Goal: Complete application form

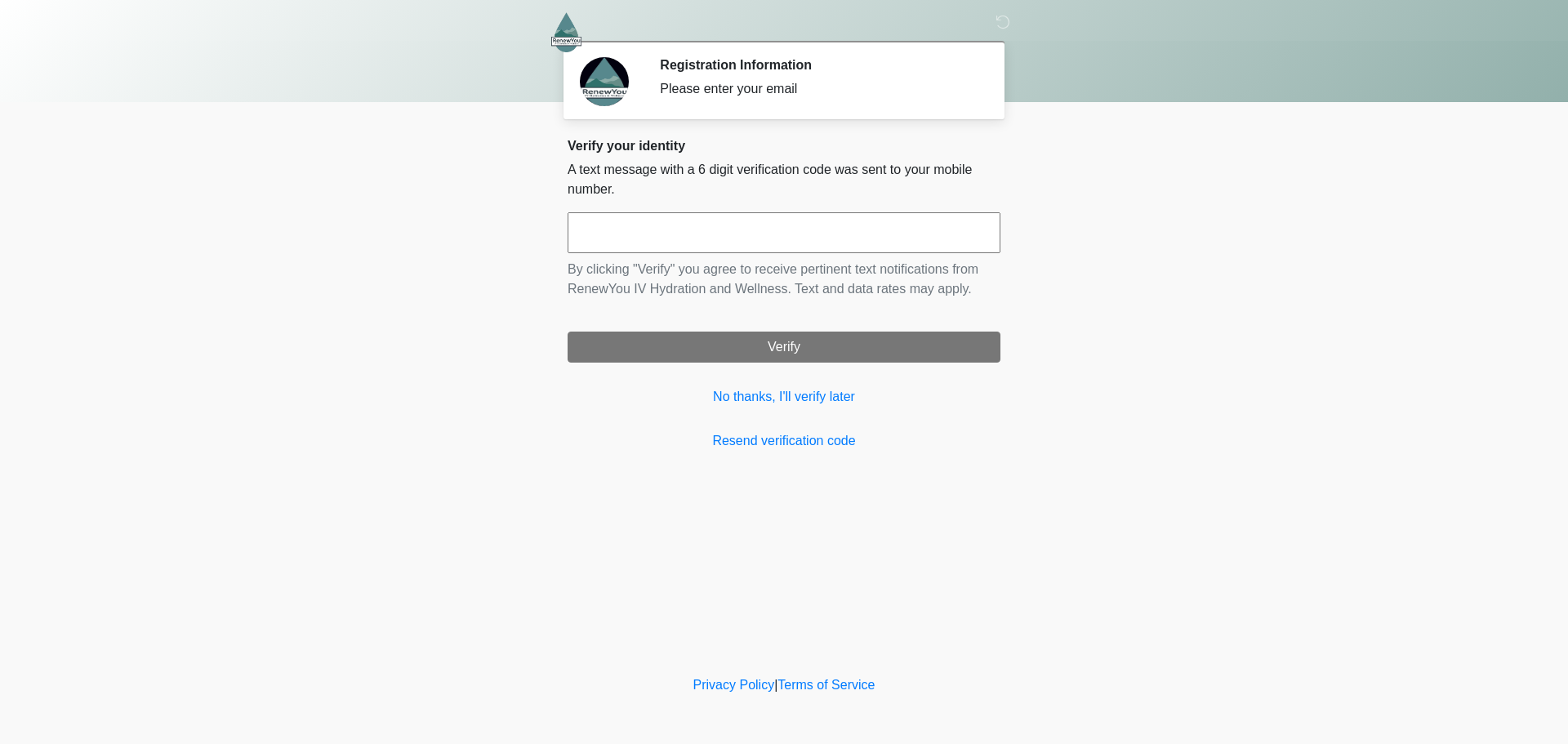
click at [758, 224] on input "text" at bounding box center [784, 232] width 433 height 41
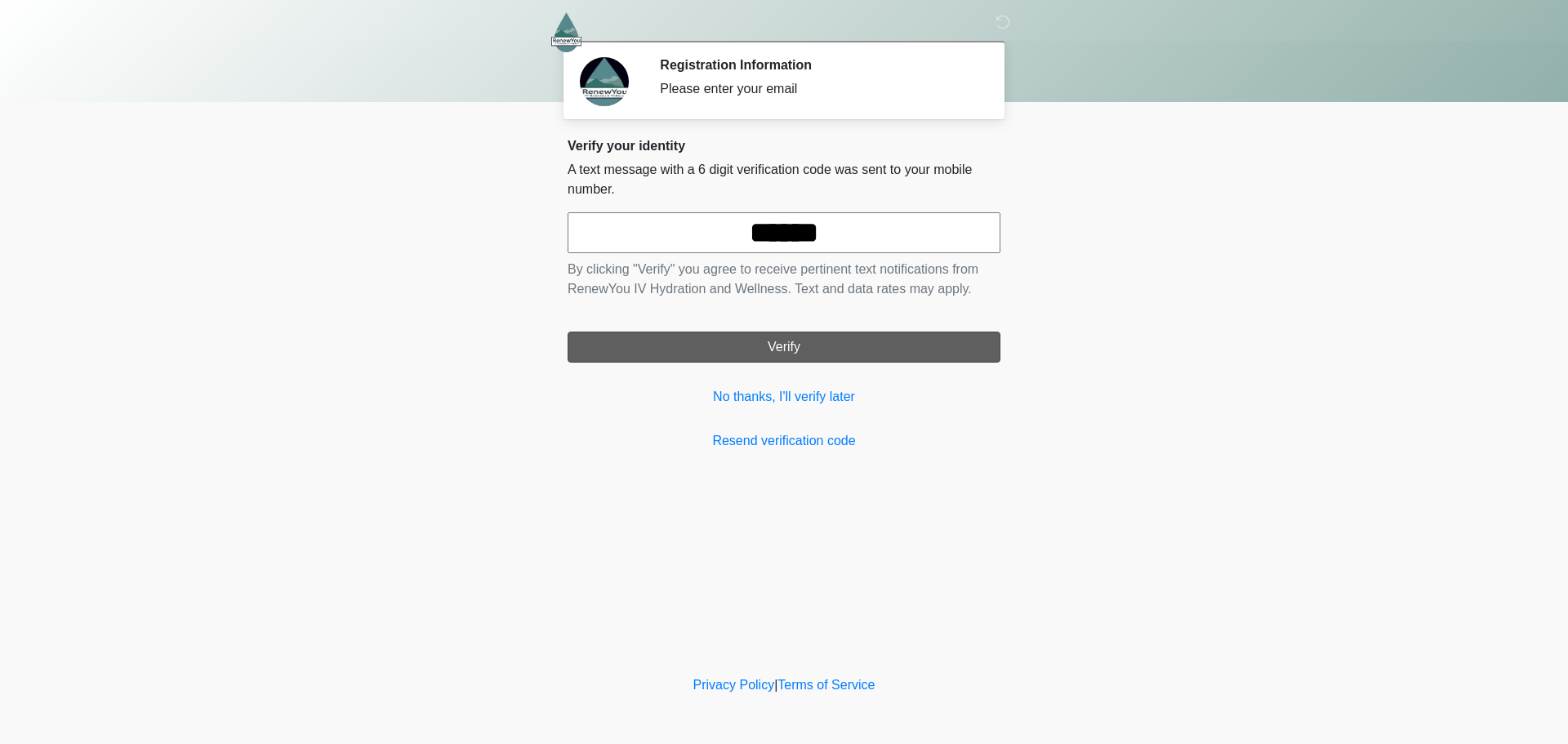
type input "******"
click at [773, 354] on button "Verify" at bounding box center [784, 347] width 433 height 31
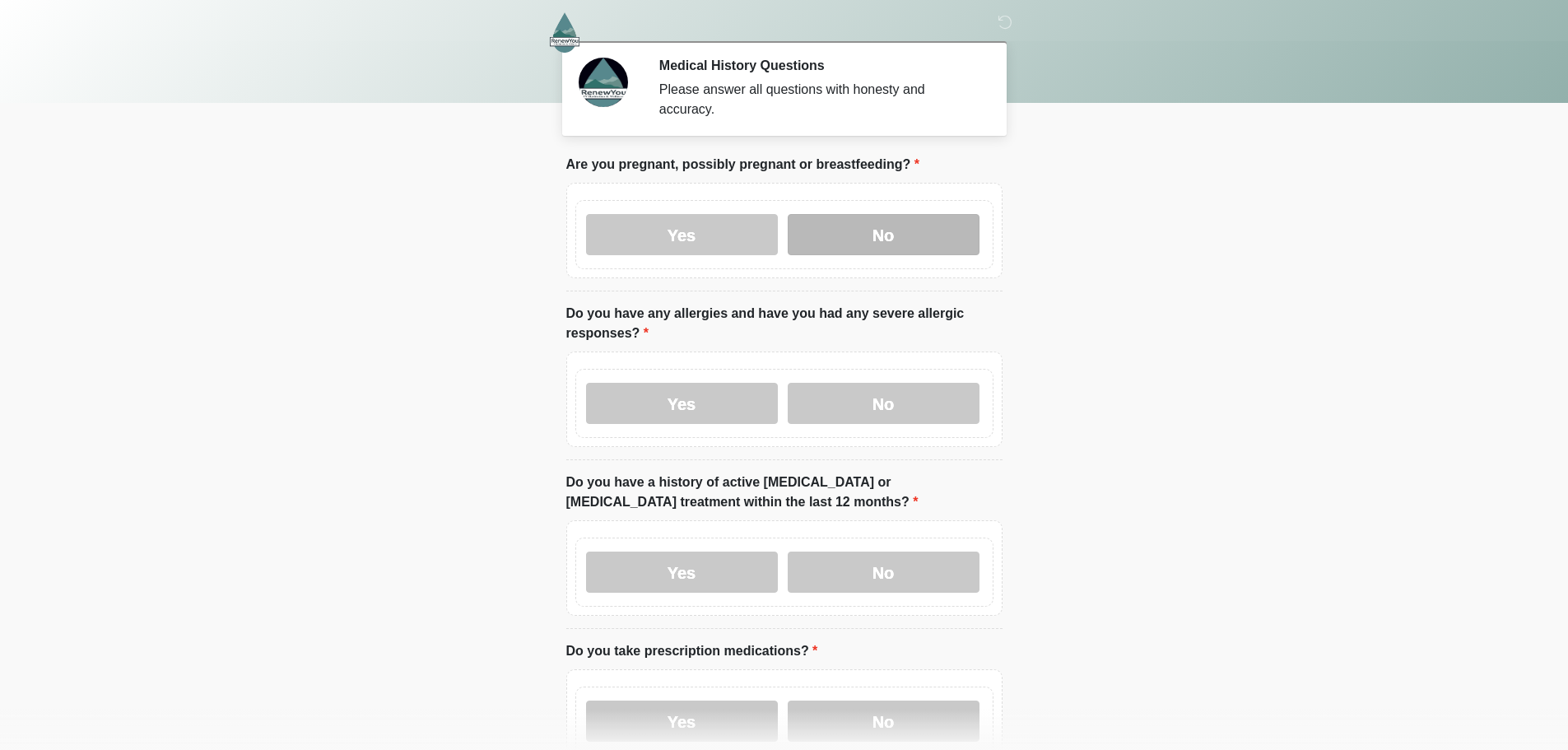
click at [827, 217] on label "No" at bounding box center [883, 234] width 192 height 42
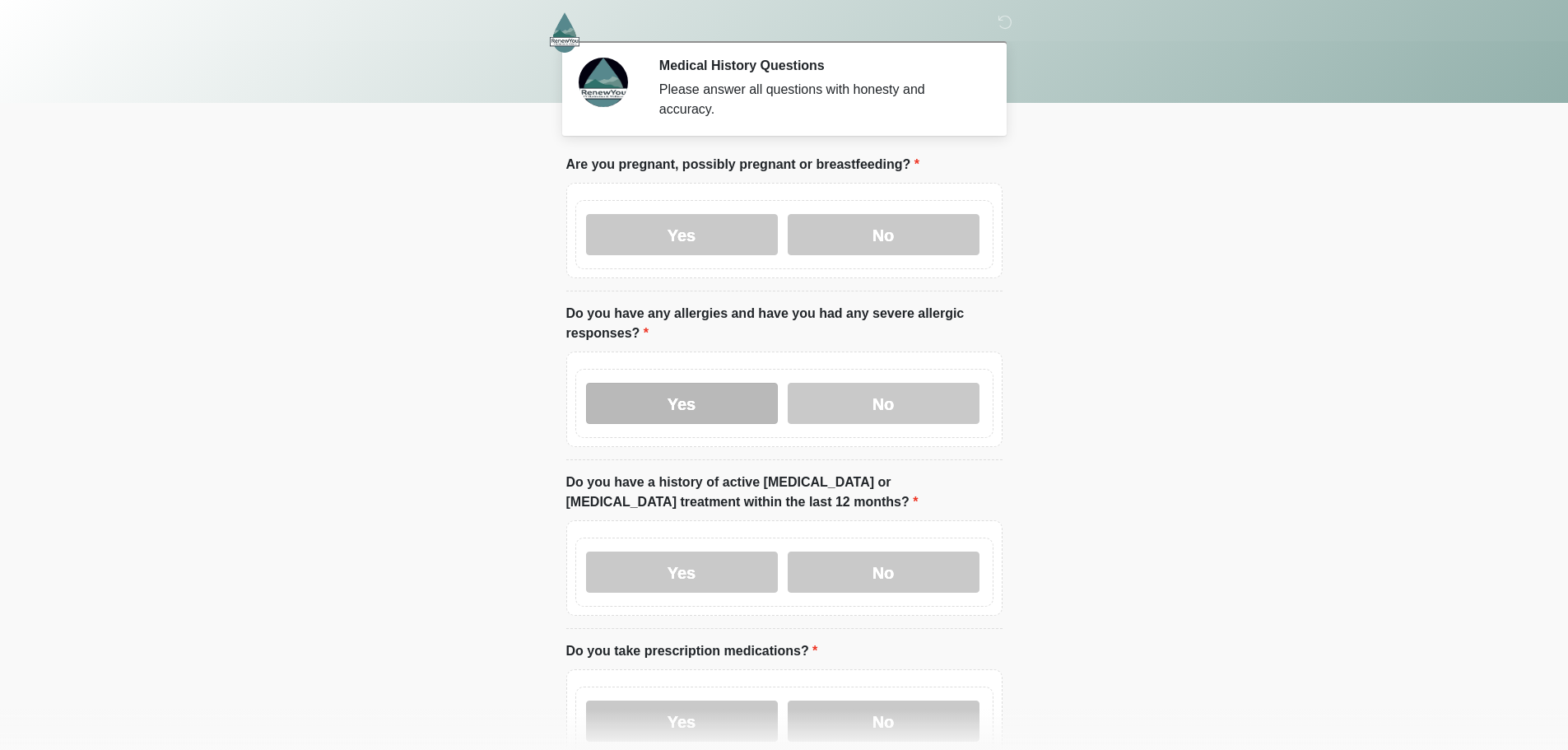
click at [727, 386] on label "Yes" at bounding box center [681, 403] width 192 height 42
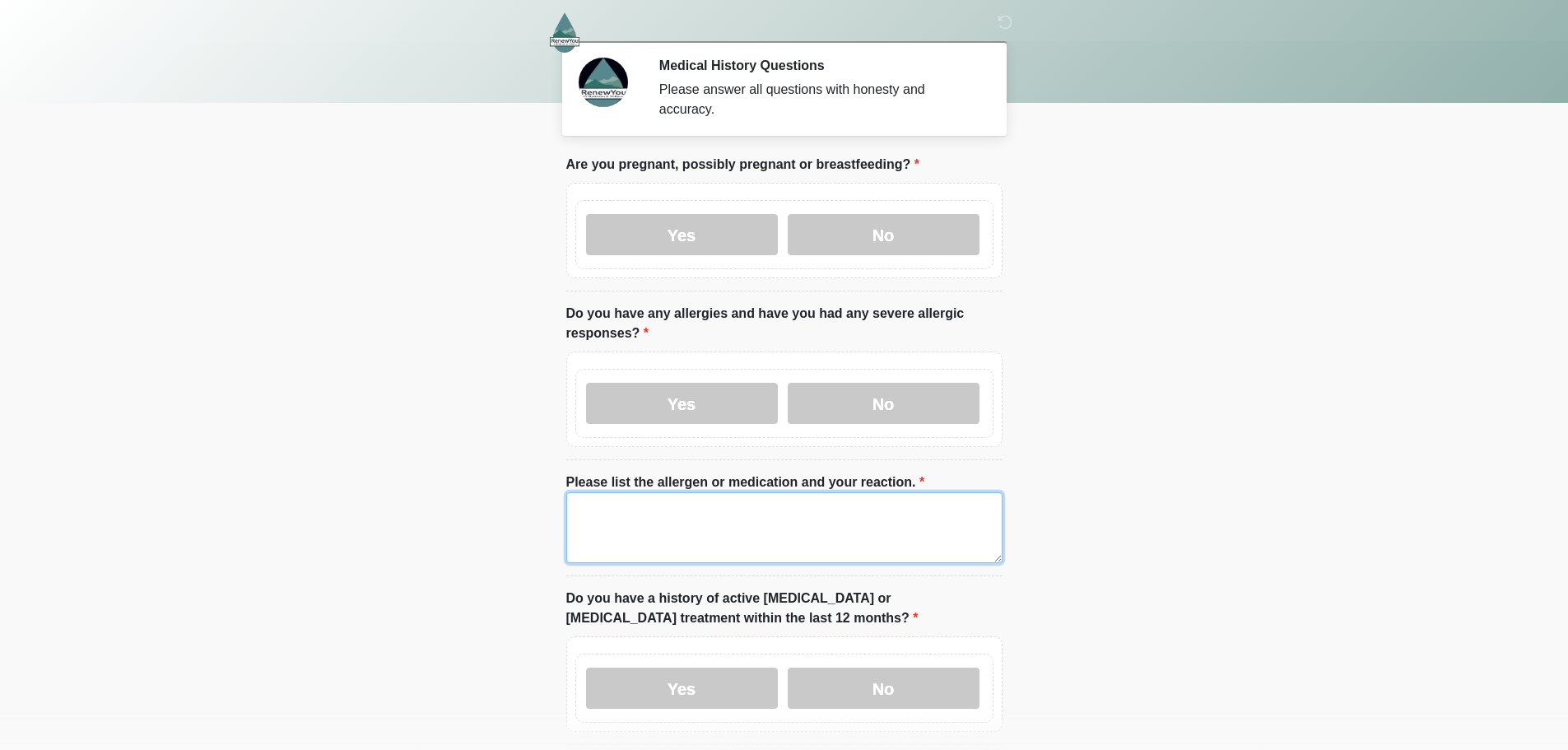
click at [744, 501] on textarea "Please list the allergen or medication and your reaction." at bounding box center [785, 528] width 437 height 71
type textarea "**********"
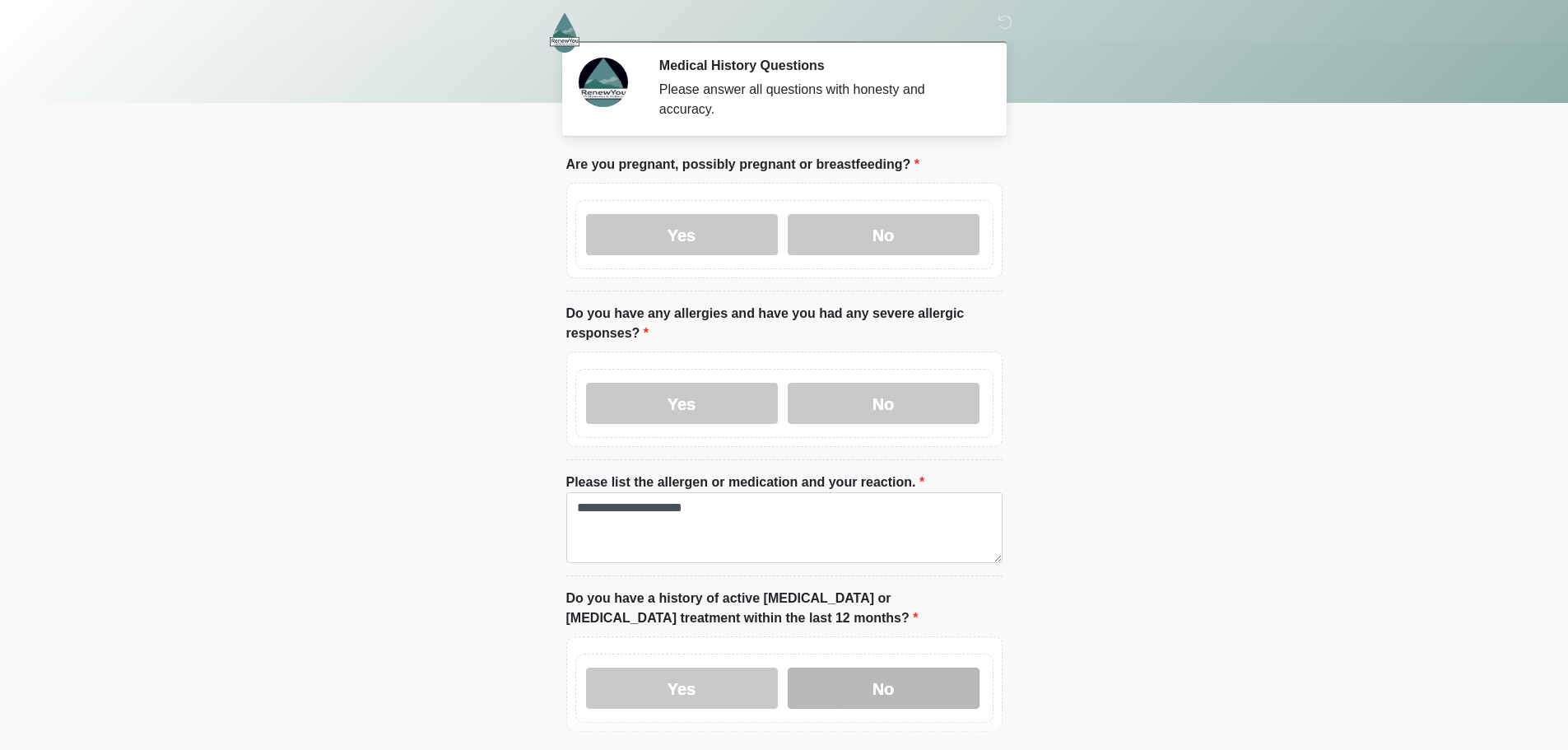
click at [901, 692] on label "No" at bounding box center [883, 688] width 192 height 42
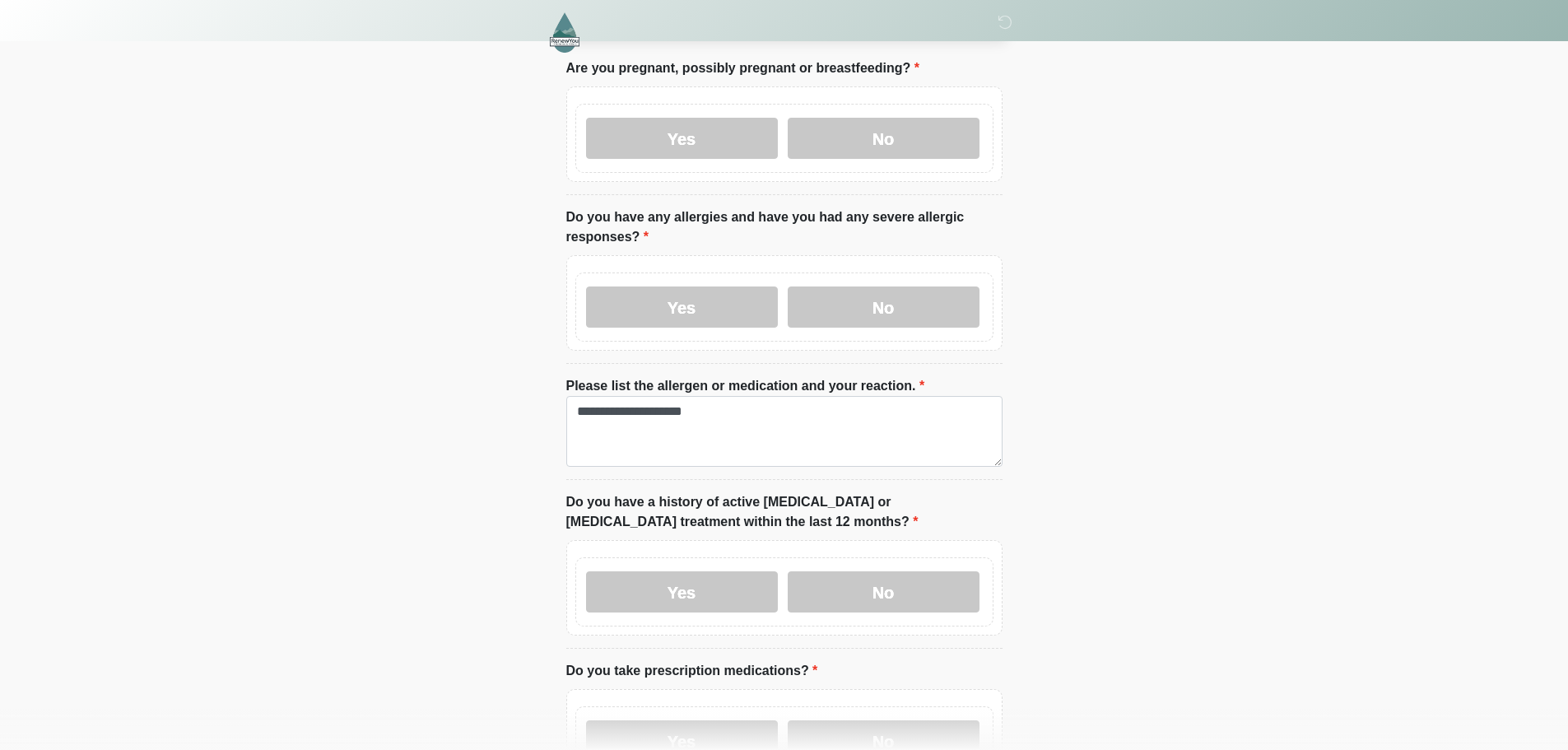
scroll to position [247, 0]
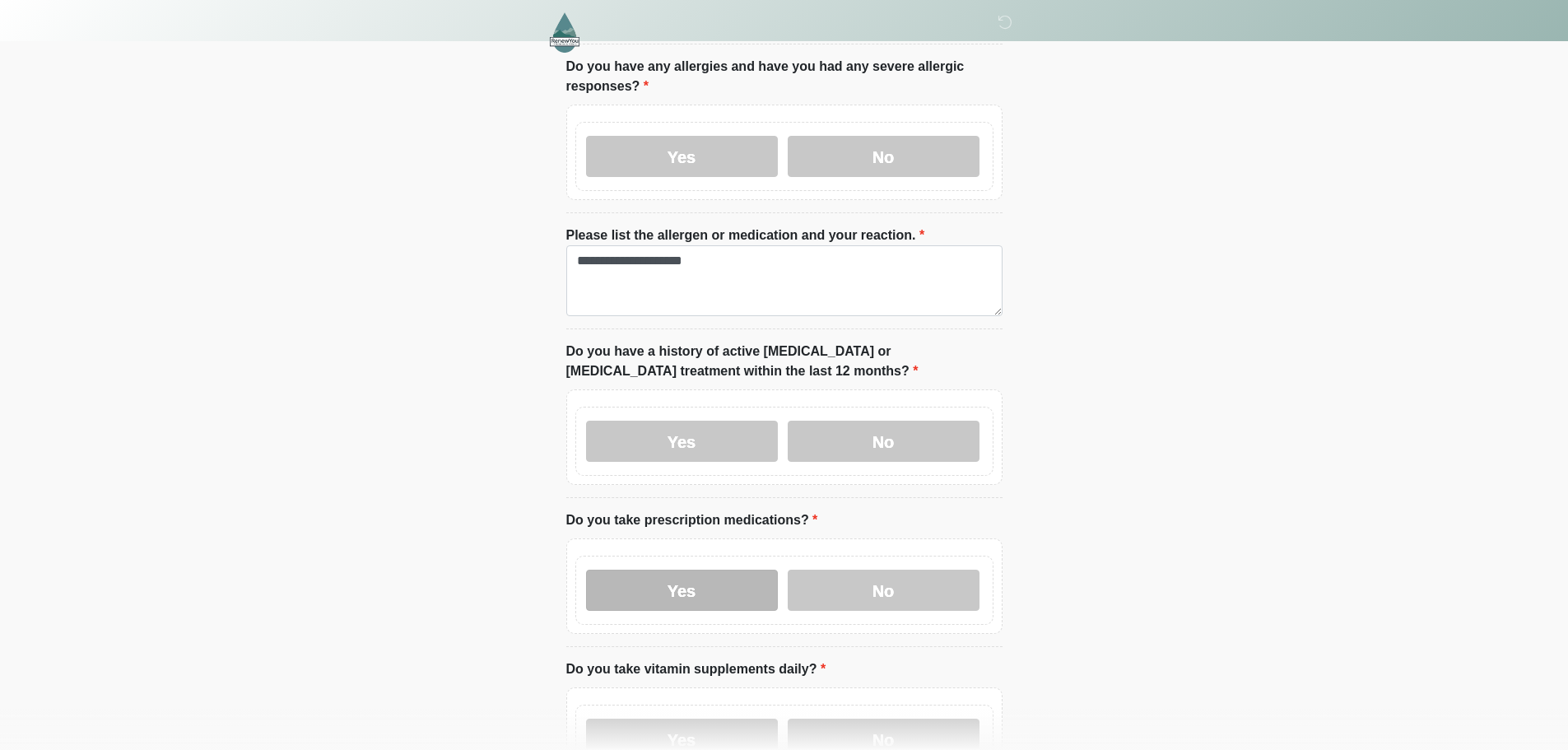
click at [745, 577] on label "Yes" at bounding box center [681, 590] width 192 height 42
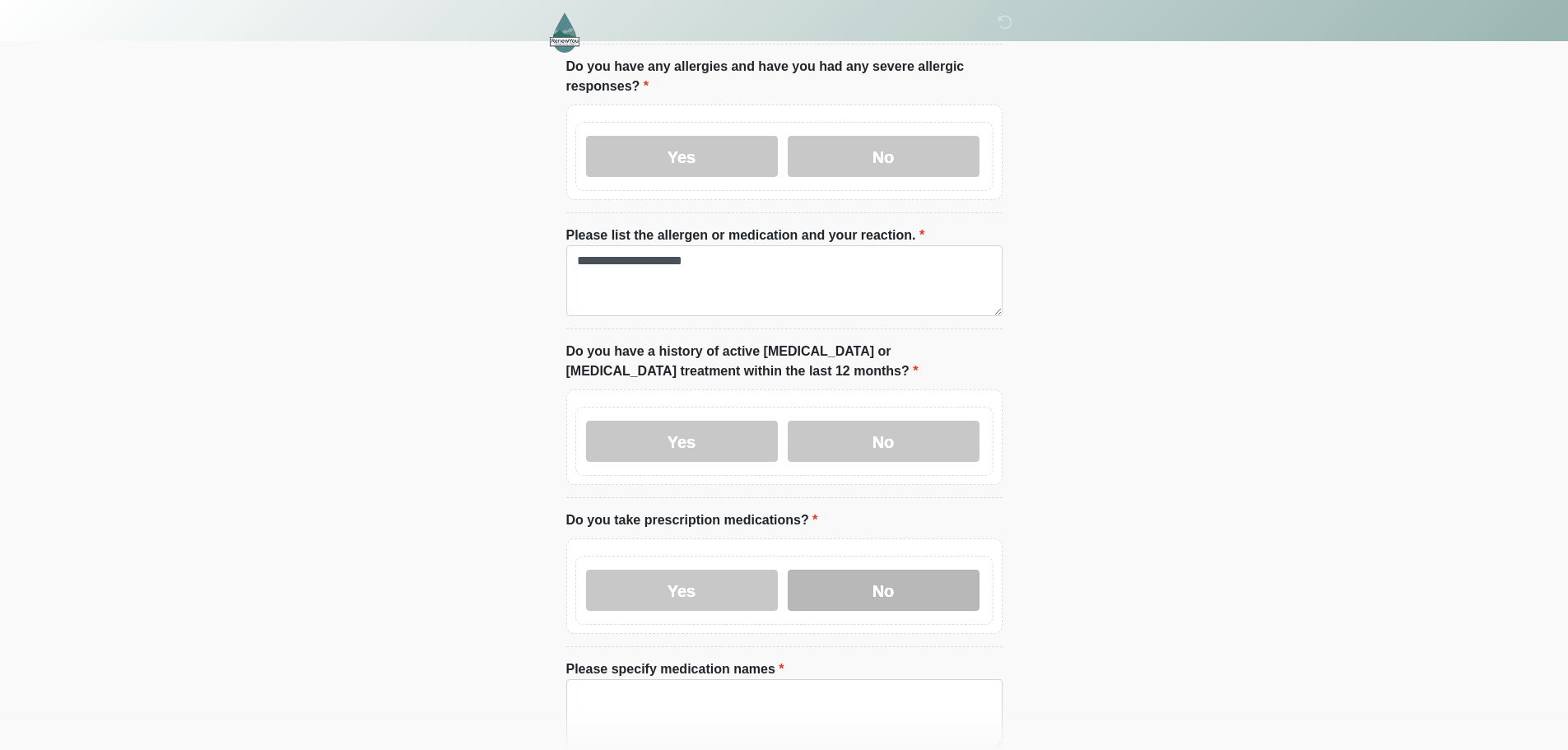
click at [855, 570] on label "No" at bounding box center [883, 590] width 192 height 42
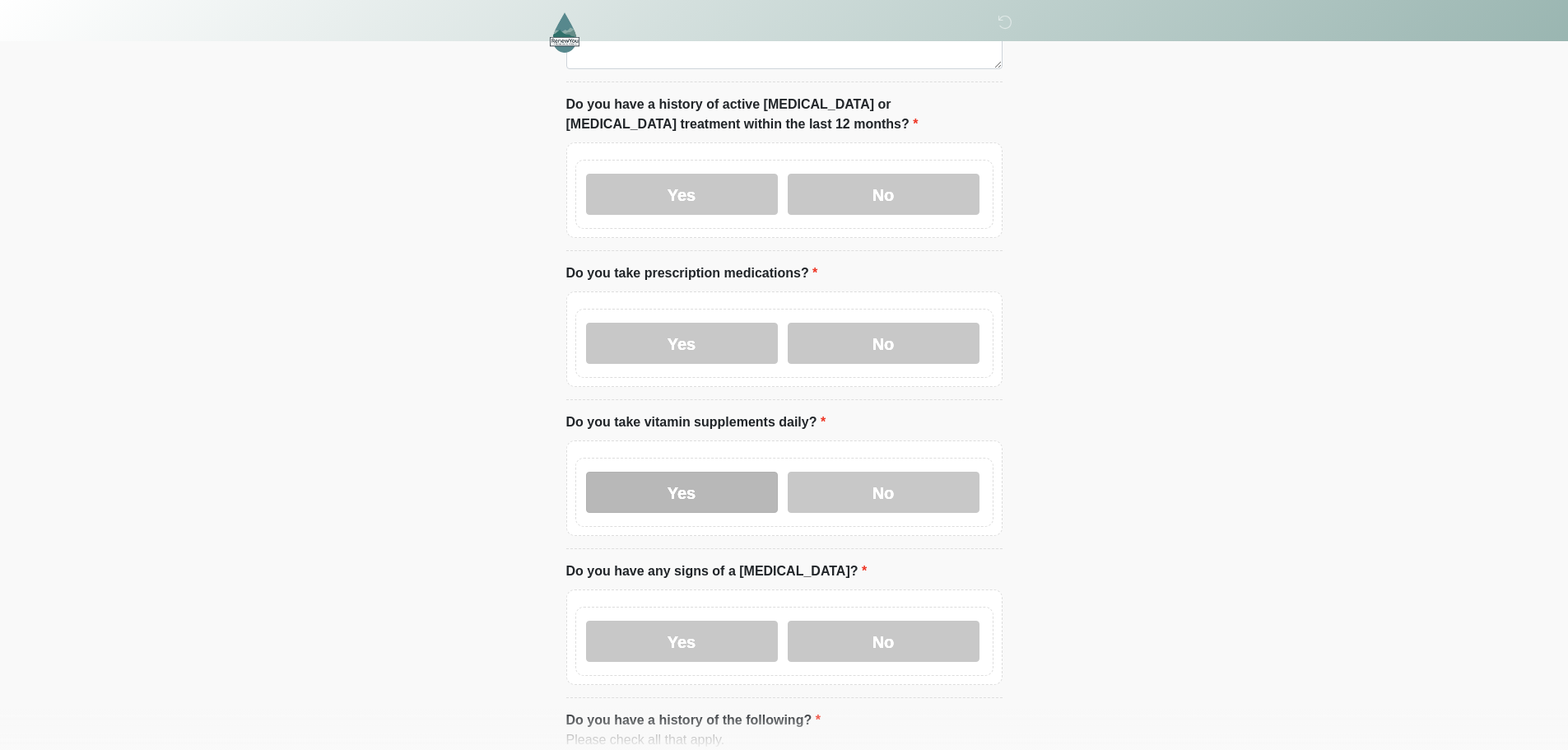
click at [752, 477] on label "Yes" at bounding box center [681, 493] width 192 height 42
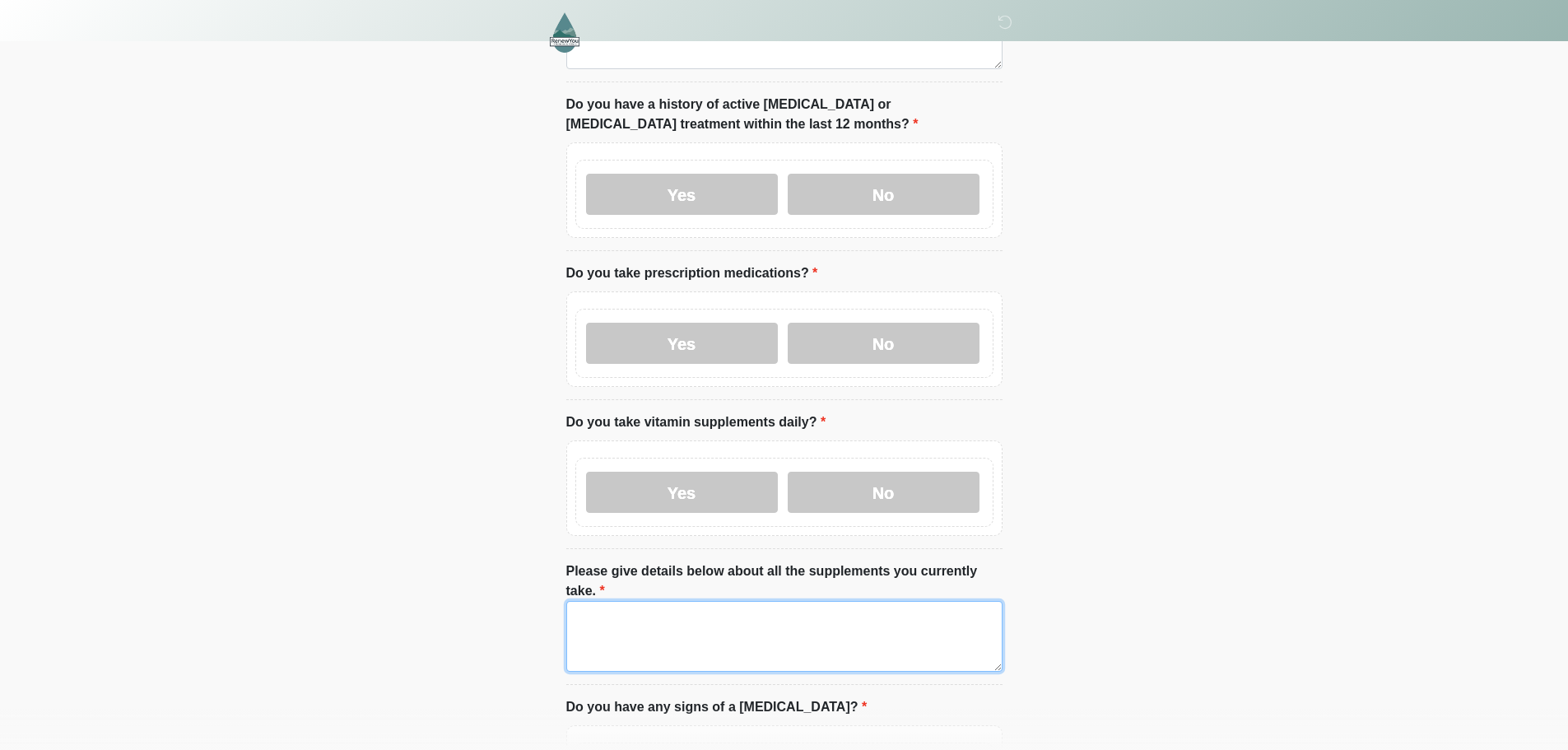
click at [727, 601] on textarea "Please give details below about all the supplements you currently take." at bounding box center [785, 637] width 437 height 71
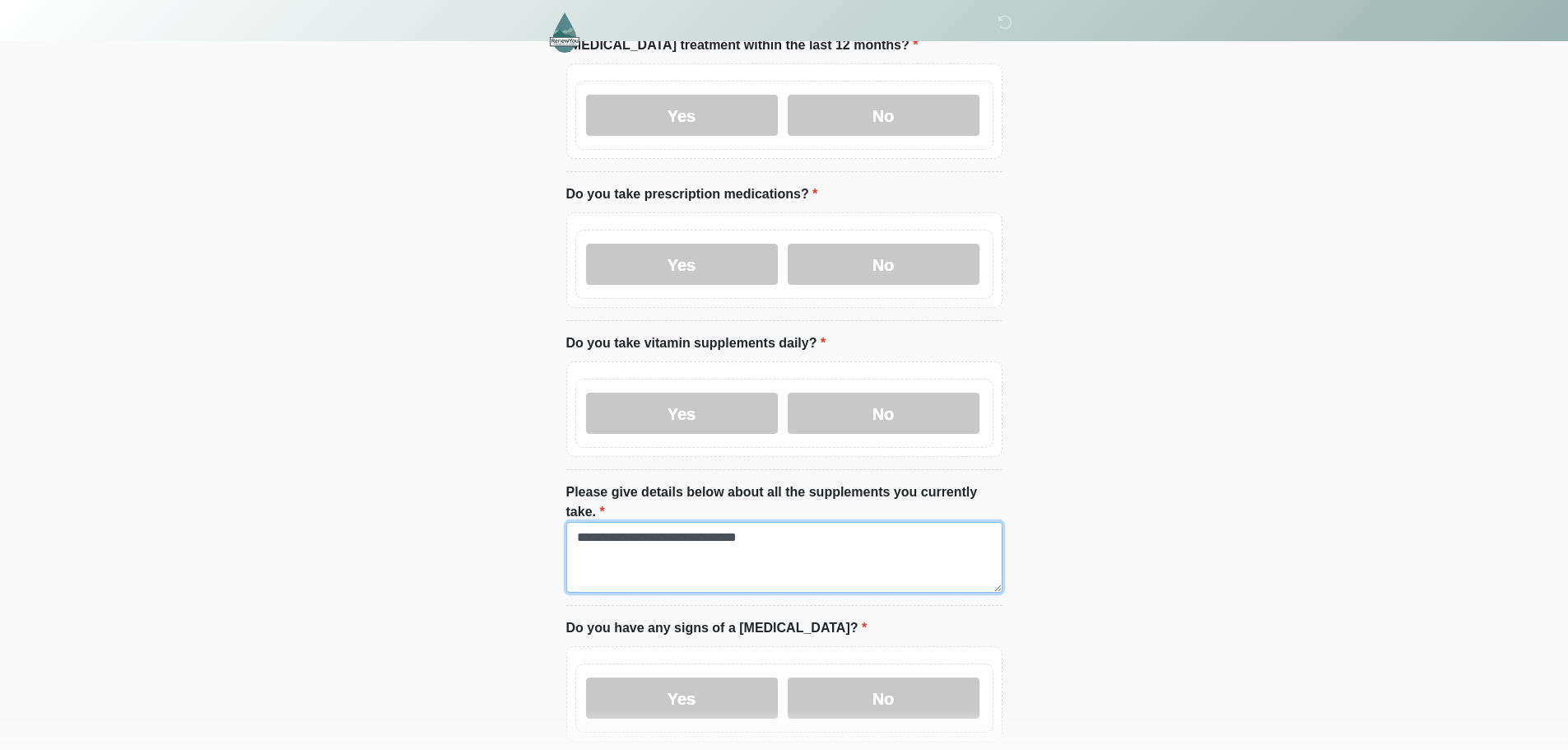
scroll to position [659, 0]
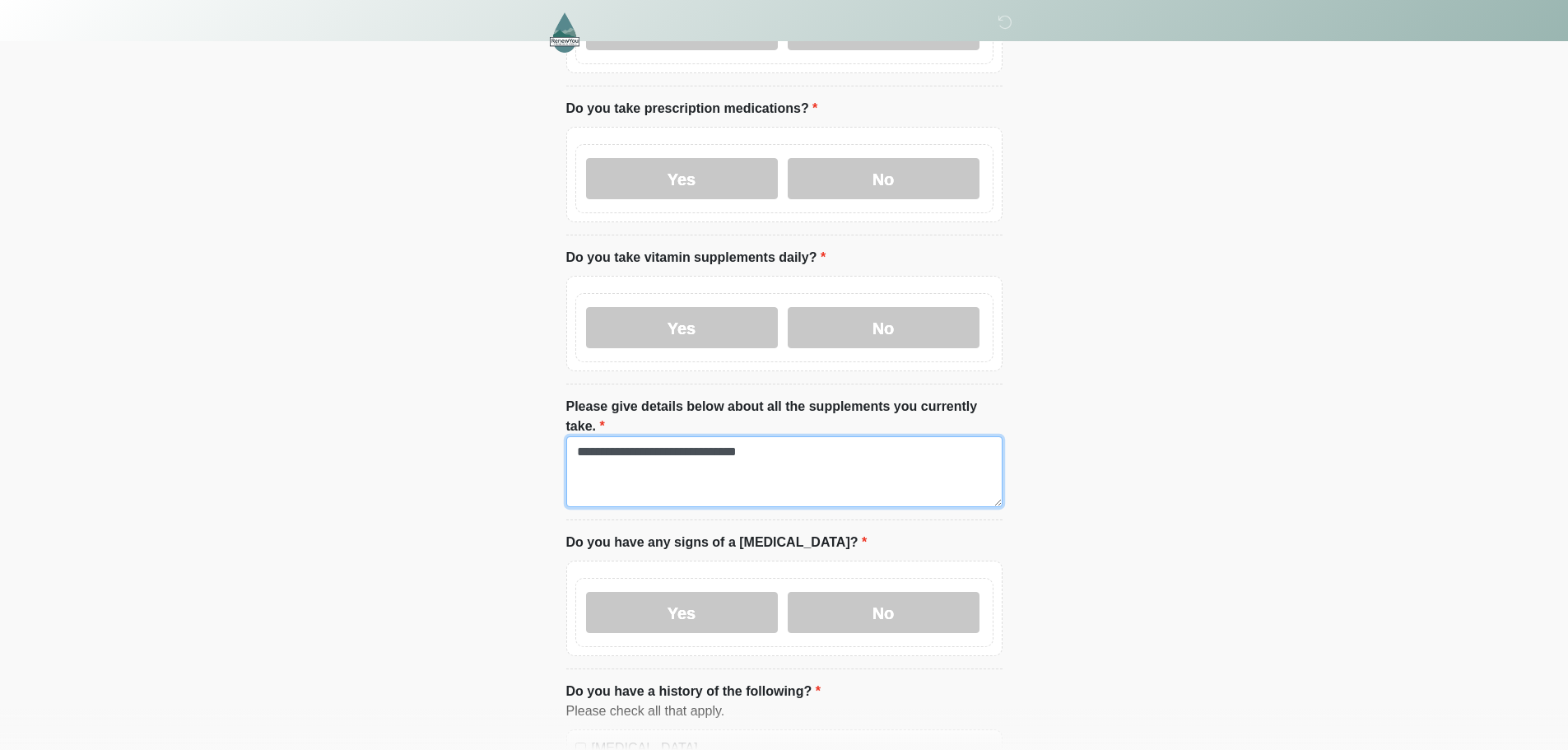
type textarea "**********"
click at [826, 578] on div "Yes No" at bounding box center [784, 613] width 418 height 69
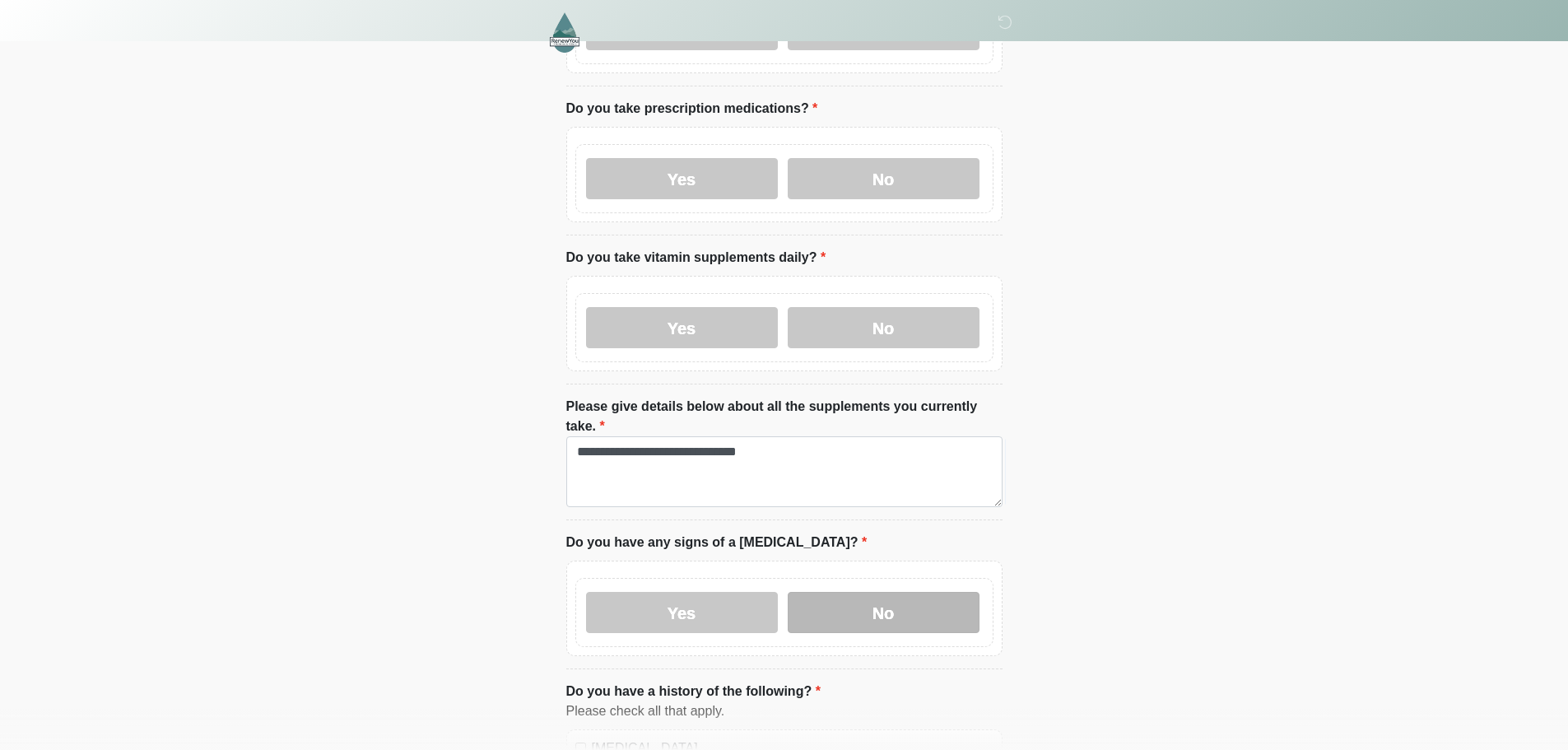
click at [848, 592] on label "No" at bounding box center [883, 612] width 192 height 42
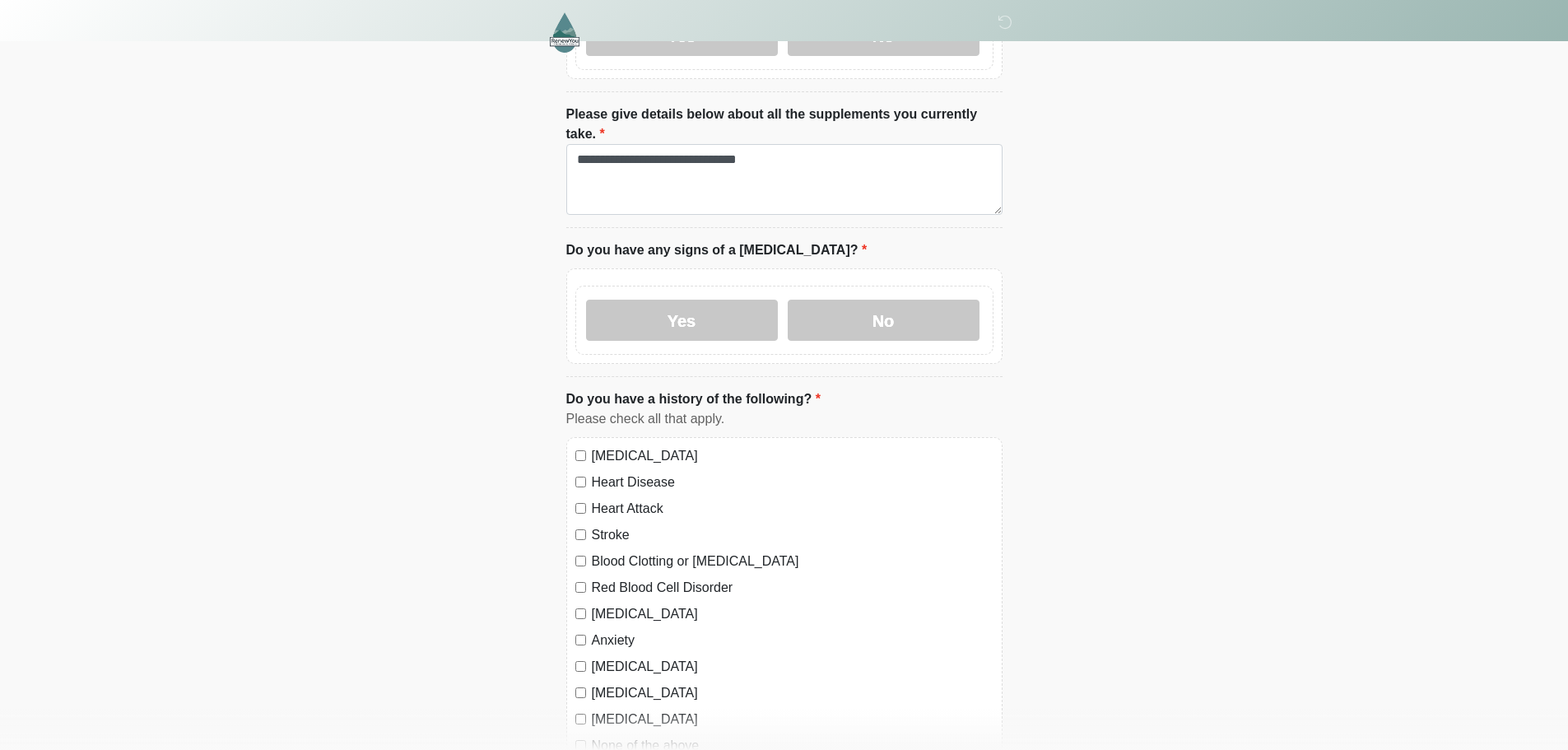
scroll to position [1083, 0]
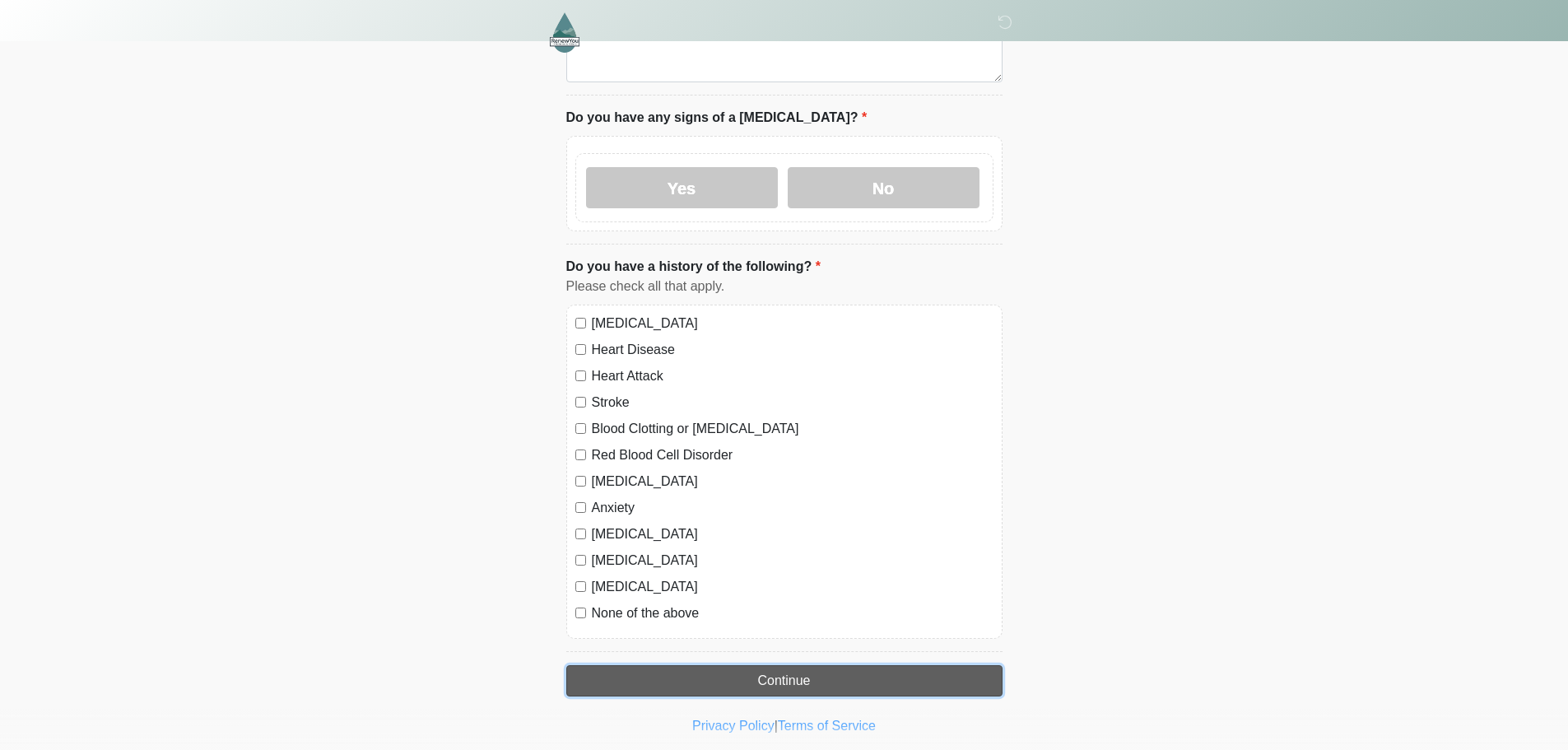
click at [784, 665] on button "Continue" at bounding box center [785, 680] width 437 height 31
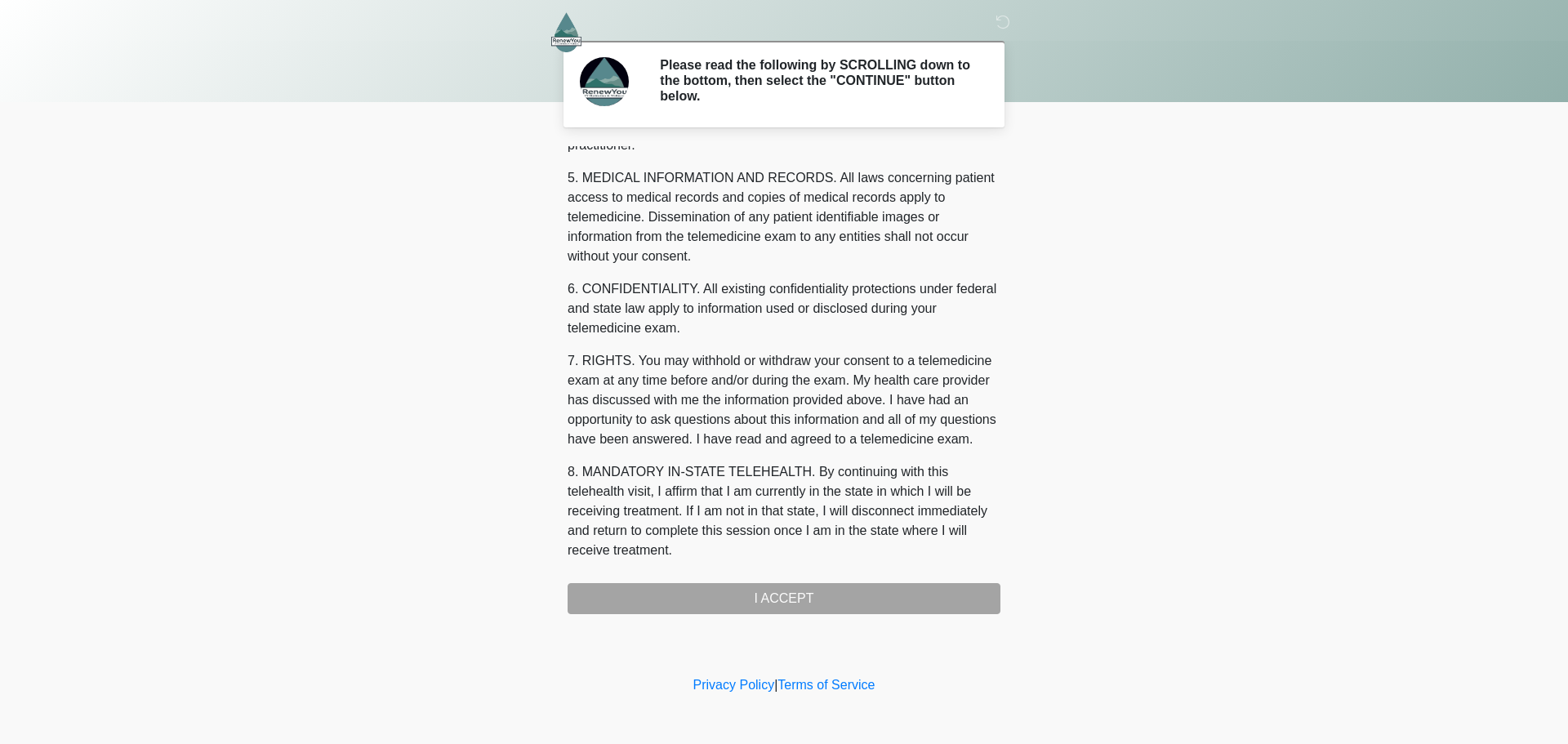
scroll to position [550, 0]
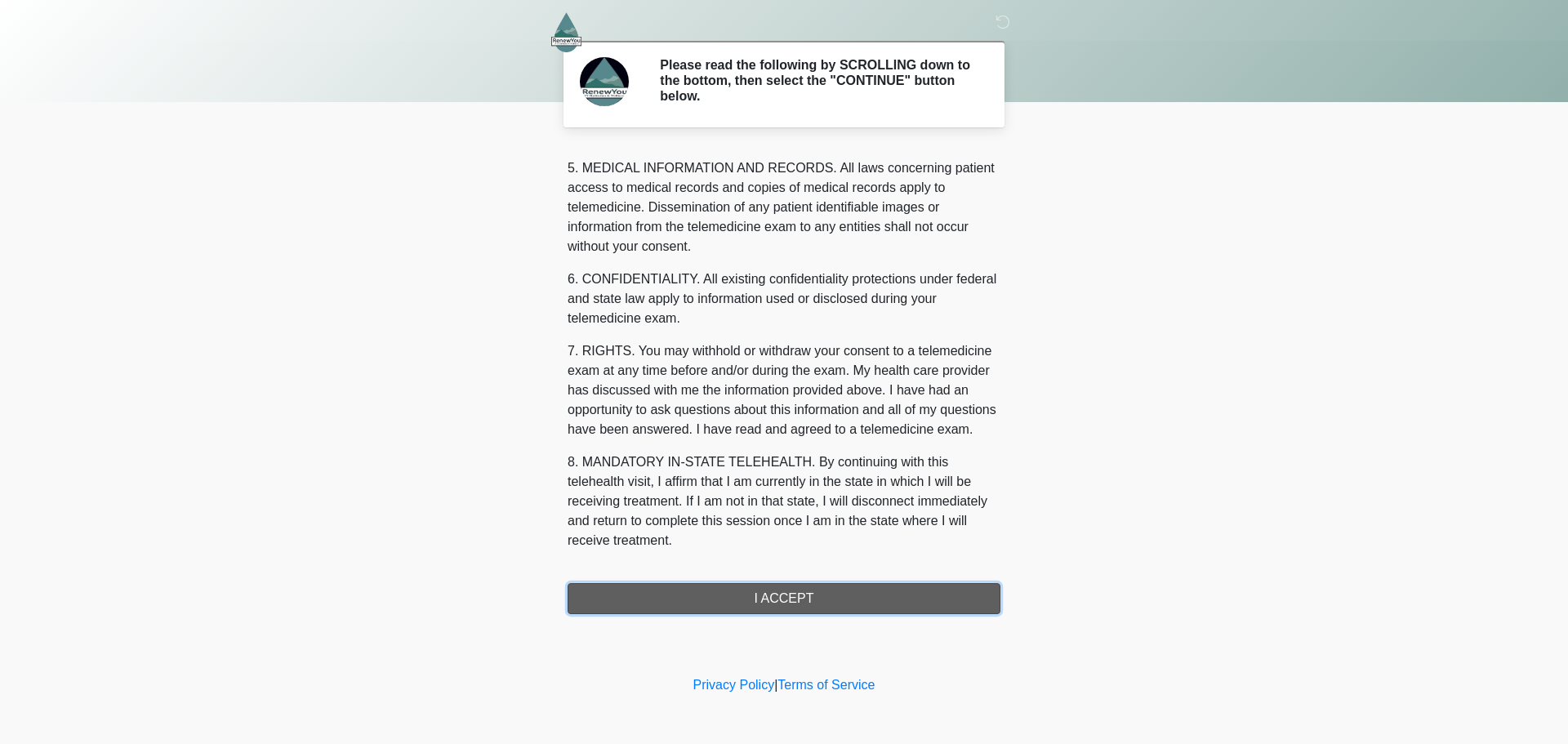
click at [784, 590] on button "I ACCEPT" at bounding box center [784, 598] width 433 height 31
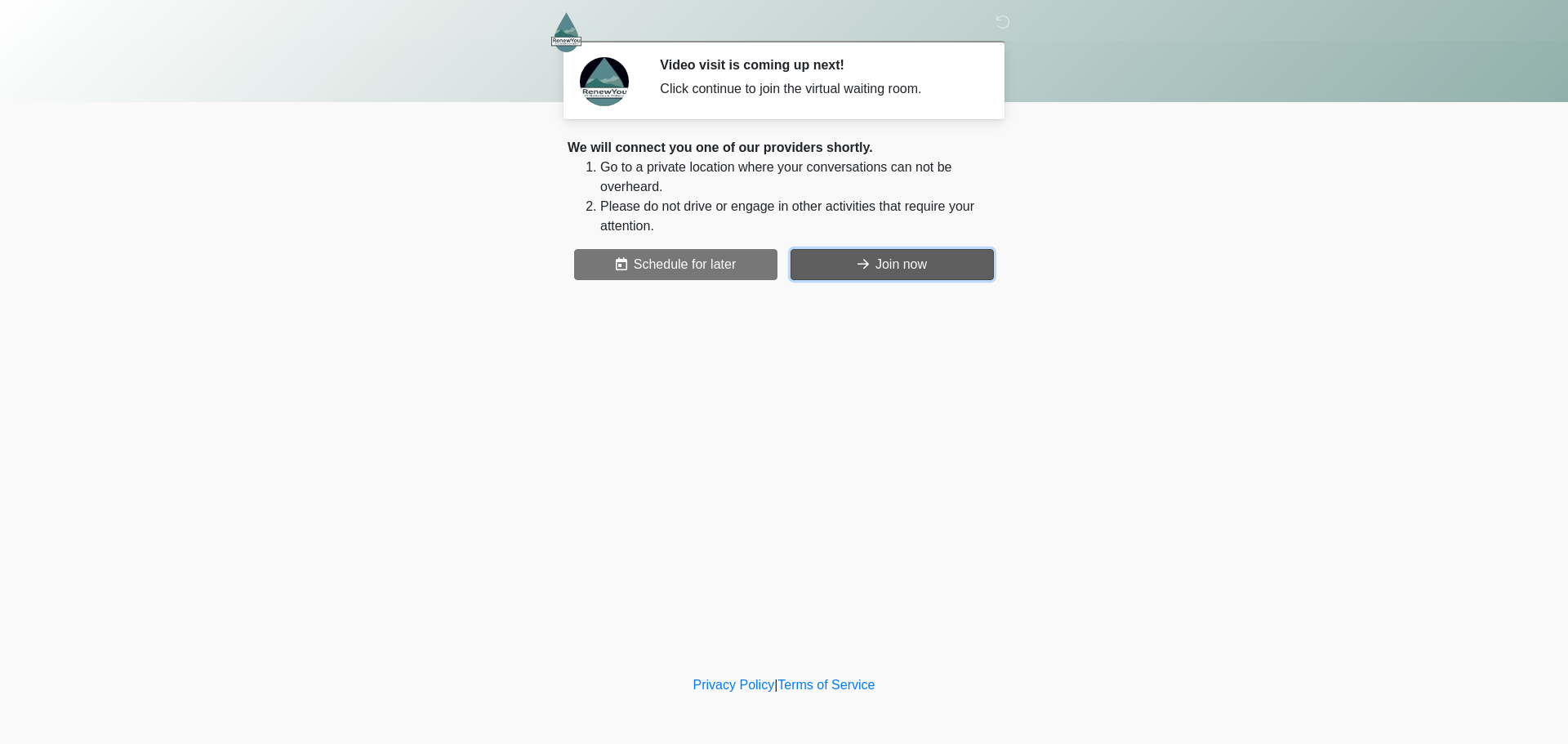
click at [862, 268] on icon at bounding box center [863, 263] width 11 height 13
